Goal: Navigation & Orientation: Find specific page/section

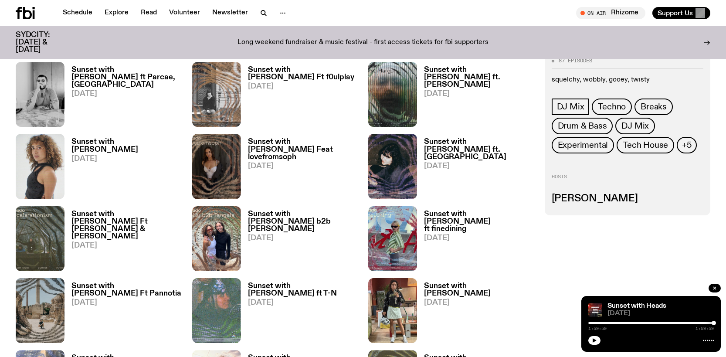
scroll to position [607, 0]
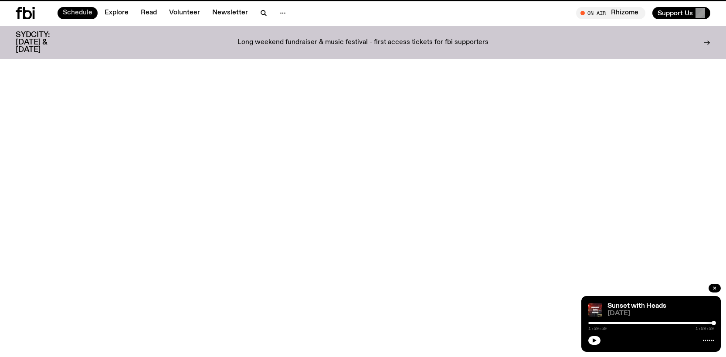
scroll to position [199, 0]
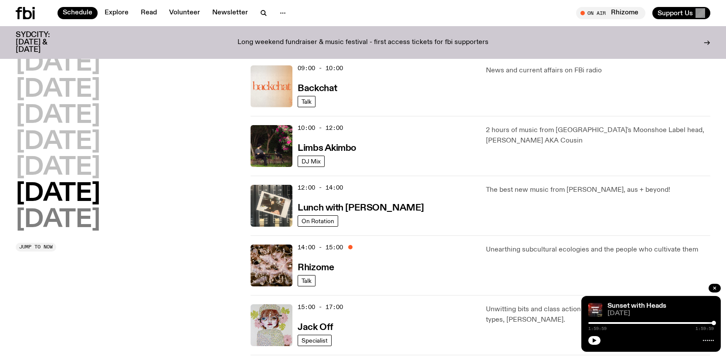
click at [81, 218] on h2 "[DATE]" at bounding box center [58, 220] width 84 height 24
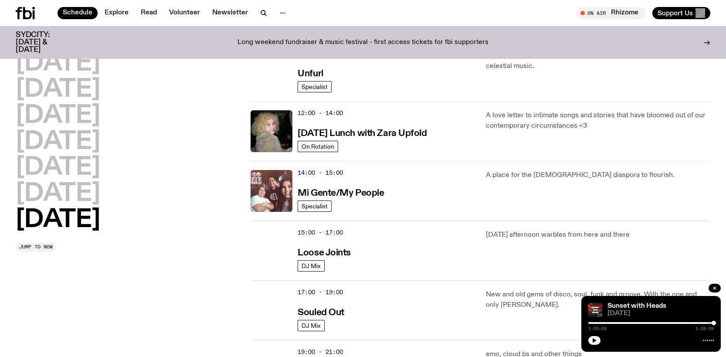
scroll to position [416, 0]
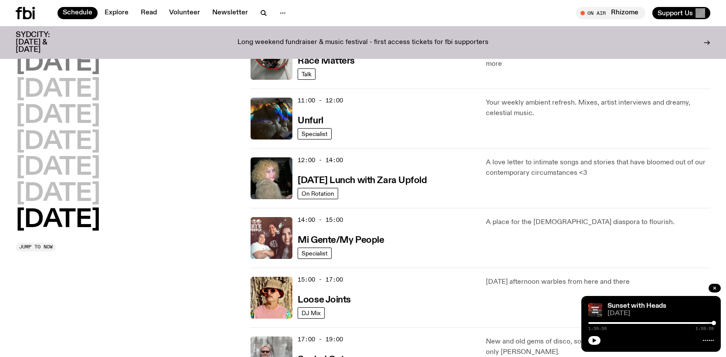
click at [78, 70] on h2 "[DATE]" at bounding box center [58, 63] width 84 height 24
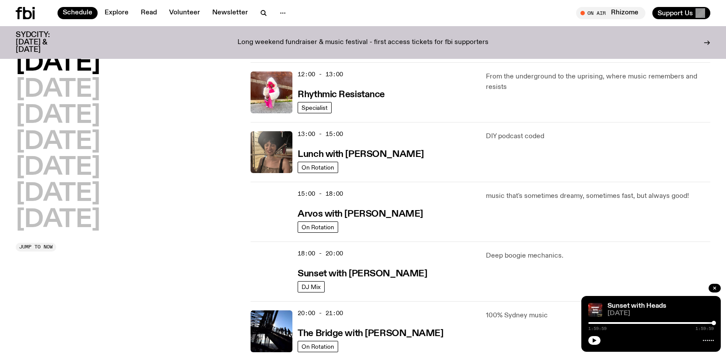
scroll to position [199, 0]
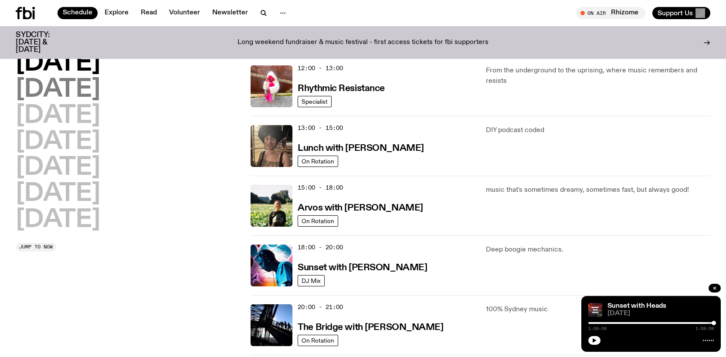
click at [83, 86] on h2 "[DATE]" at bounding box center [58, 90] width 84 height 24
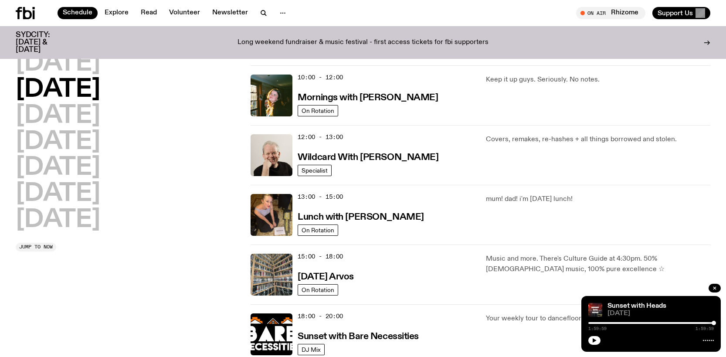
scroll to position [155, 0]
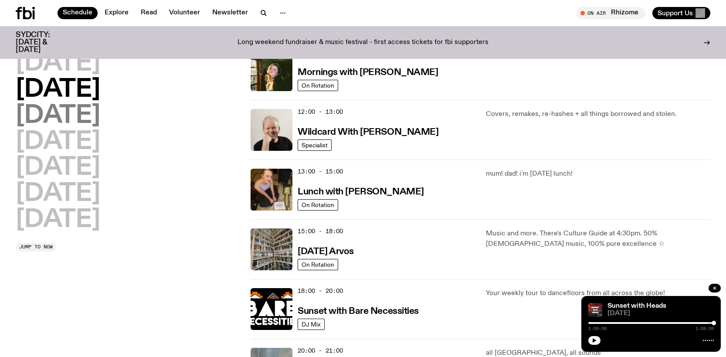
click at [66, 119] on h2 "[DATE]" at bounding box center [58, 116] width 84 height 24
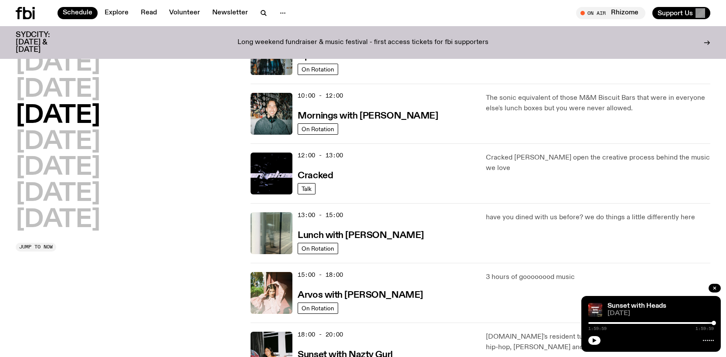
scroll to position [199, 0]
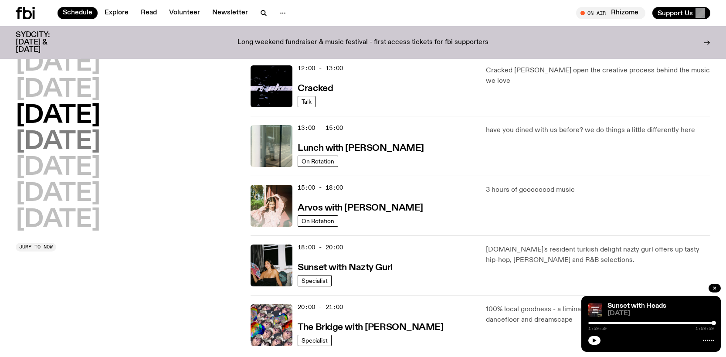
click at [76, 146] on h2 "[DATE]" at bounding box center [58, 142] width 84 height 24
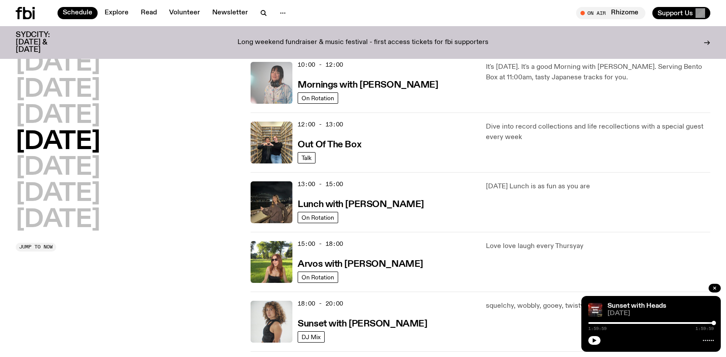
scroll to position [155, 0]
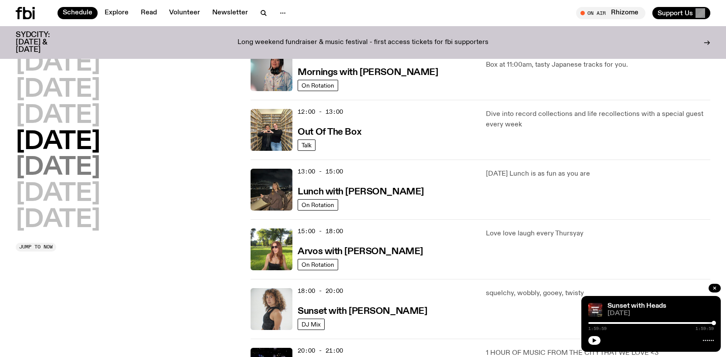
click at [72, 165] on h2 "[DATE]" at bounding box center [58, 167] width 84 height 24
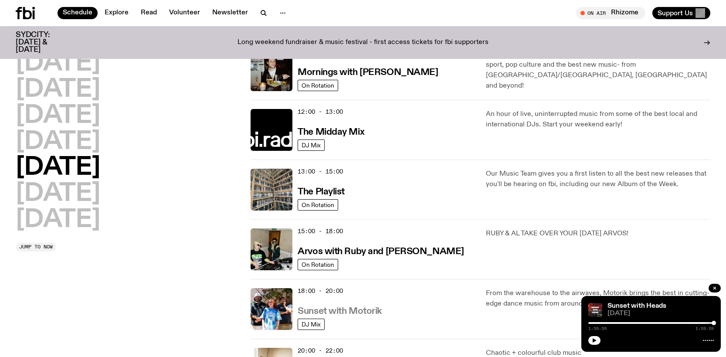
click at [370, 308] on h3 "Sunset with Motorik" at bounding box center [339, 311] width 84 height 9
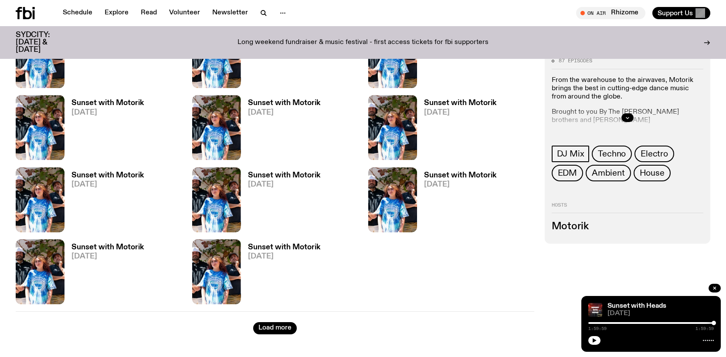
scroll to position [1042, 0]
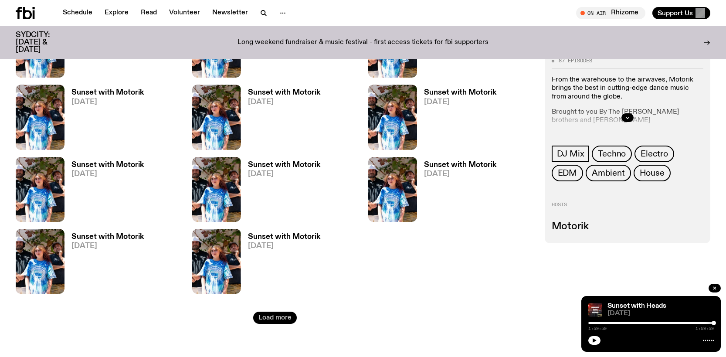
click at [272, 318] on button "Load more" at bounding box center [275, 317] width 44 height 12
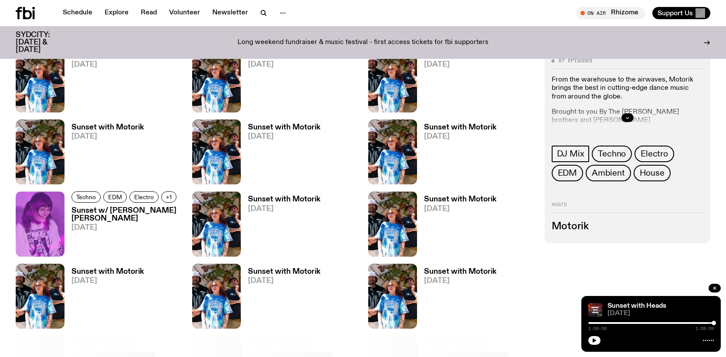
scroll to position [1391, 0]
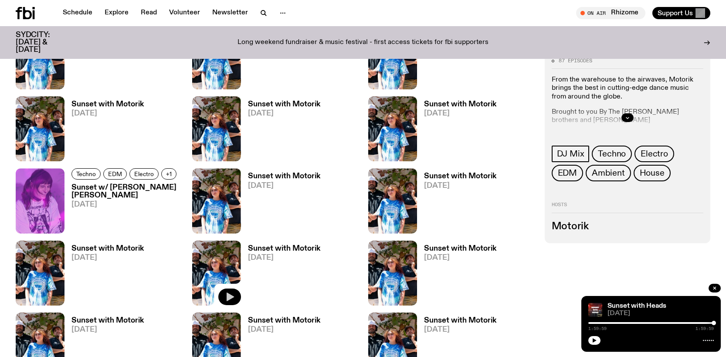
click at [233, 291] on button "button" at bounding box center [229, 296] width 23 height 17
